Goal: Task Accomplishment & Management: Complete application form

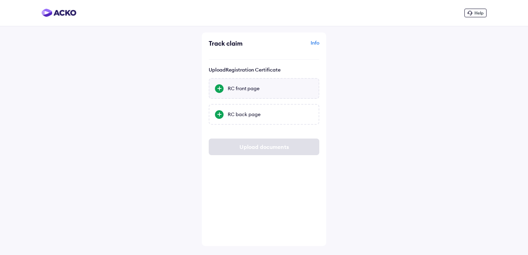
click at [227, 91] on div "RC front page" at bounding box center [264, 88] width 110 height 21
click at [0, 0] on input "RC front page" at bounding box center [0, 0] width 0 height 0
click at [249, 117] on div "RC back page" at bounding box center [270, 114] width 85 height 7
click at [0, 0] on input "RC back page" at bounding box center [0, 0] width 0 height 0
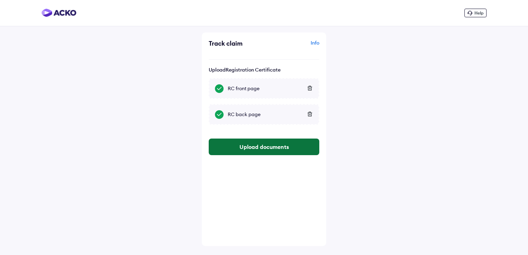
click at [274, 148] on button "Upload documents" at bounding box center [264, 146] width 110 height 17
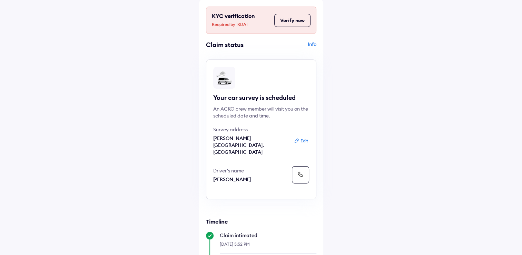
scroll to position [27, 0]
click at [296, 24] on button "Verify now" at bounding box center [293, 21] width 36 height 13
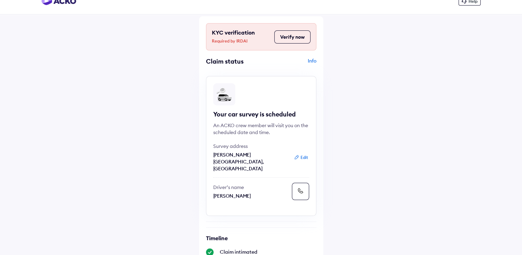
scroll to position [0, 0]
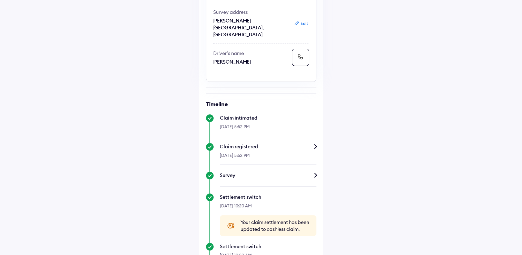
scroll to position [104, 0]
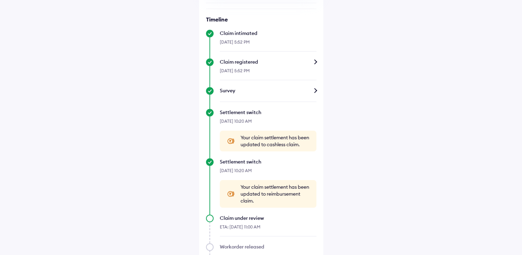
scroll to position [69, 0]
